Goal: Transaction & Acquisition: Obtain resource

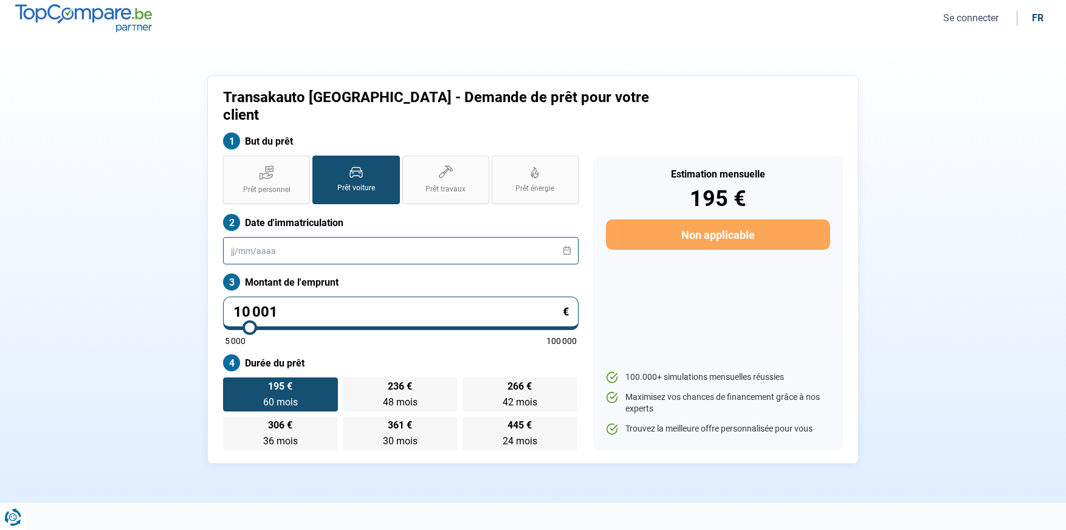
click at [414, 237] on input "text" at bounding box center [400, 250] width 355 height 27
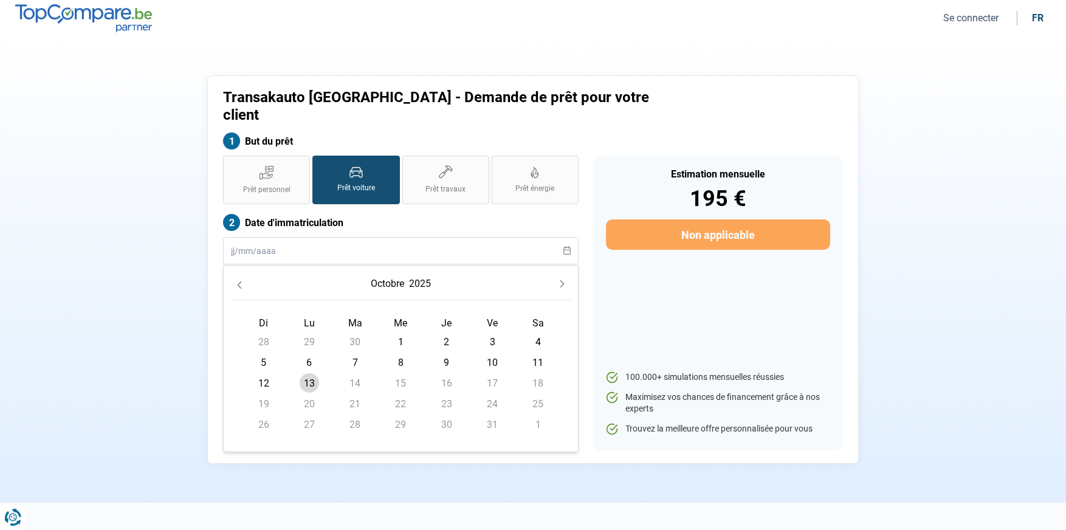
click at [315, 373] on span "13" at bounding box center [309, 382] width 19 height 19
type input "[DATE]"
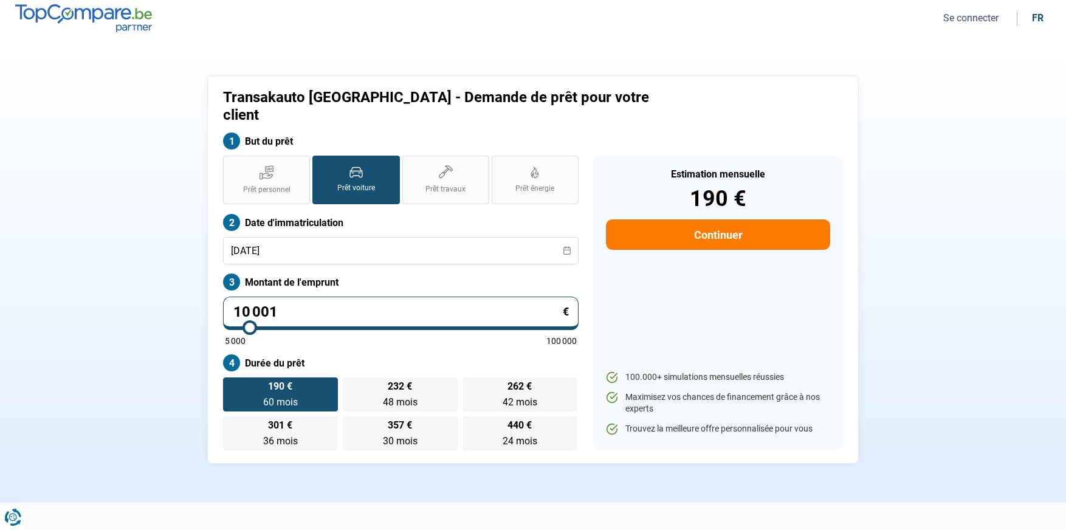
click at [359, 297] on input "10 001" at bounding box center [400, 313] width 355 height 33
drag, startPoint x: 332, startPoint y: 294, endPoint x: 216, endPoint y: 277, distance: 116.6
click at [216, 277] on div "Prêt personnel Prêt voiture Prêt travaux Prêt énergie Prêt voiture Date d'immat…" at bounding box center [401, 303] width 370 height 295
type input "1"
type input "5000"
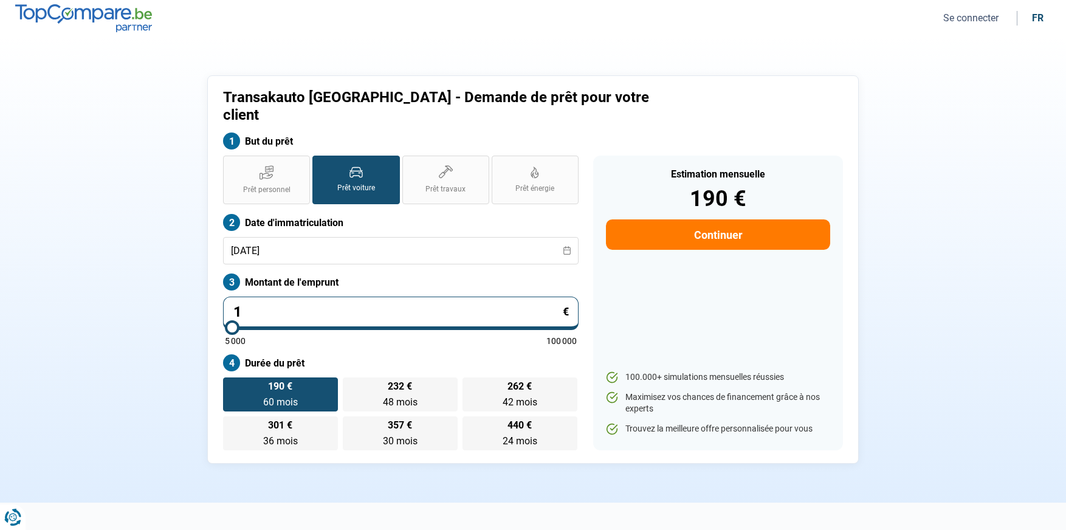
type input "14"
type input "5000"
type input "140"
type input "5000"
type input "1 400"
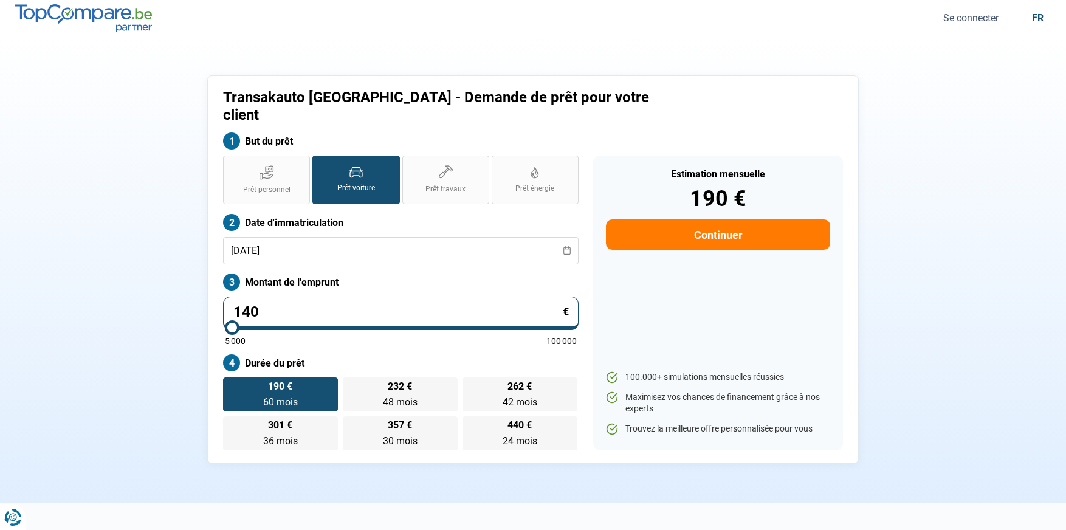
type input "5000"
type input "14 000"
type input "14000"
click at [396, 354] on label "Durée du prêt" at bounding box center [400, 362] width 355 height 17
